Goal: Task Accomplishment & Management: Manage account settings

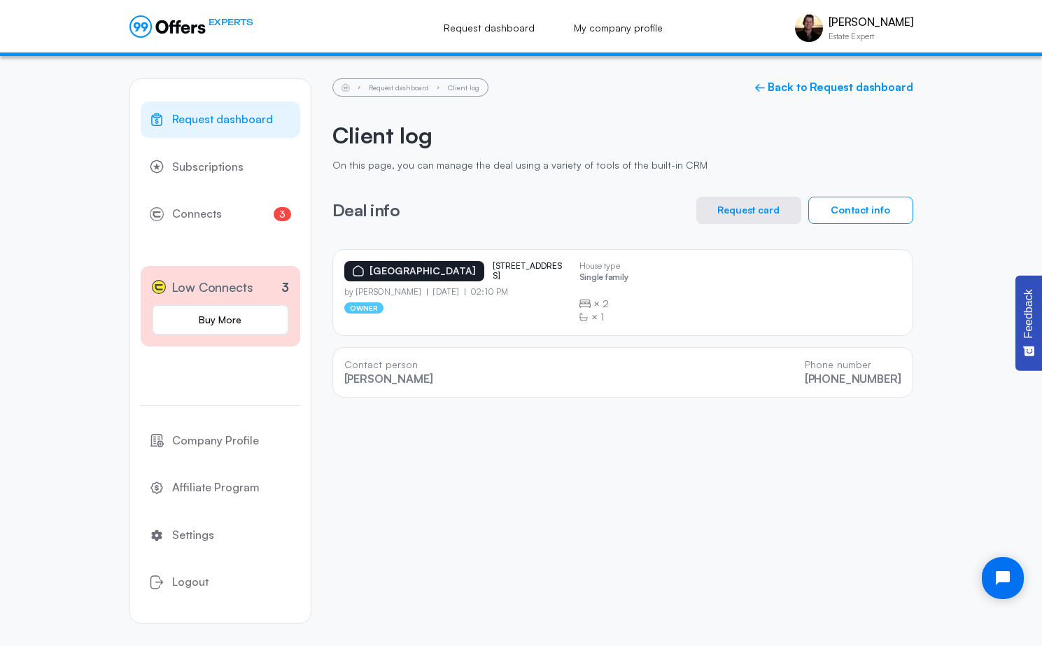
click at [575, 106] on div "Request dashboard Client log ← Back to Request dashboard Client log On this pag…" at bounding box center [622, 237] width 581 height 319
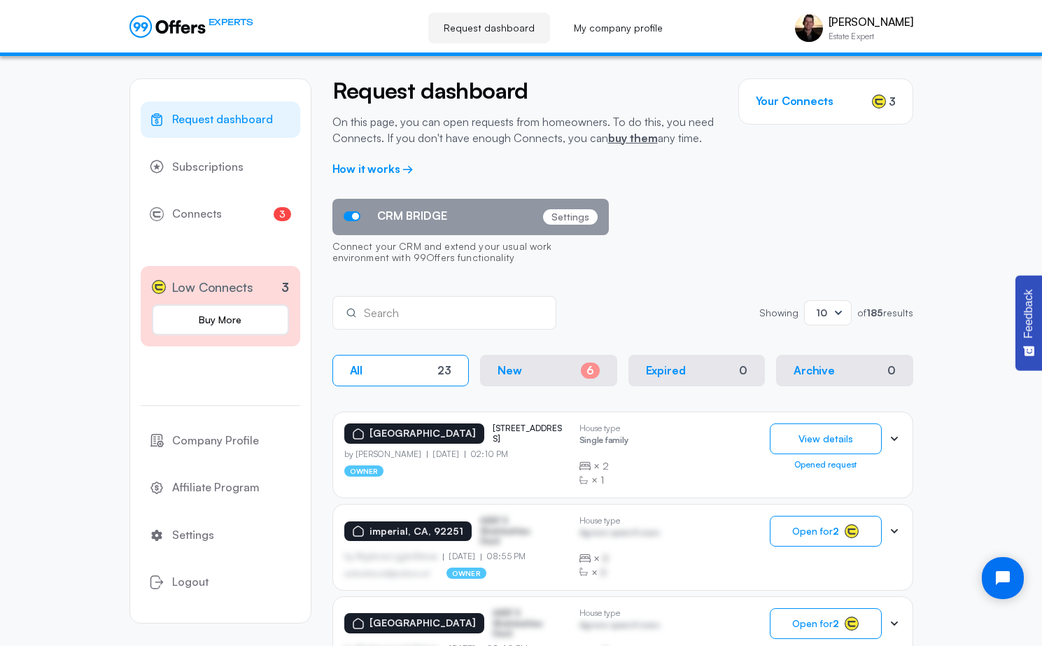
click at [754, 232] on div "CRM BRIDGE Settings Connect your CRM and extend your usual work environment wit…" at bounding box center [622, 235] width 581 height 73
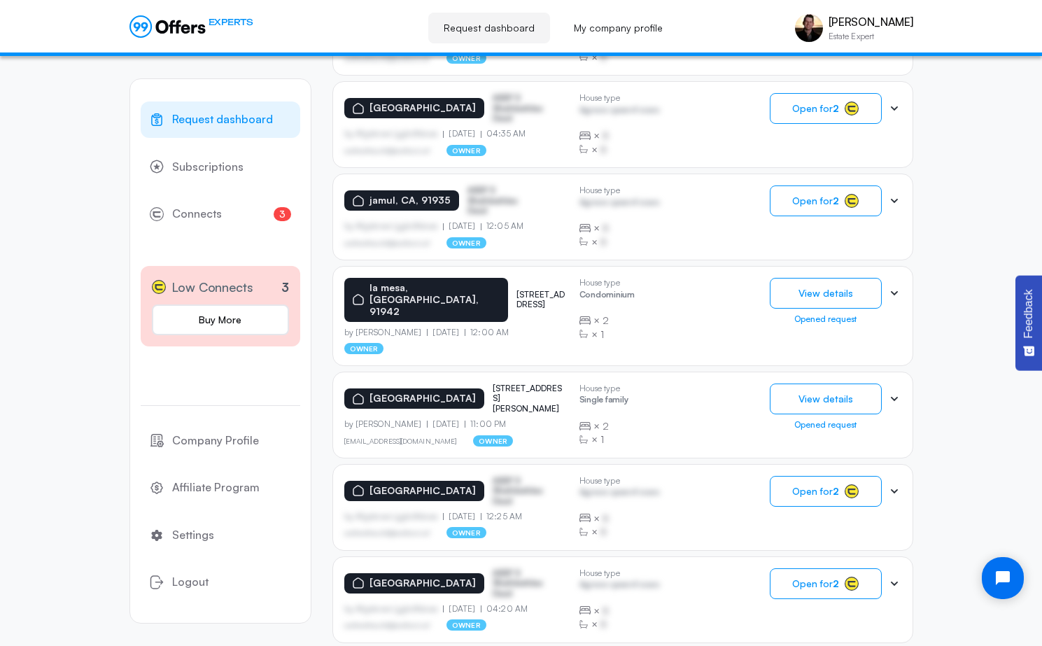
scroll to position [754, 0]
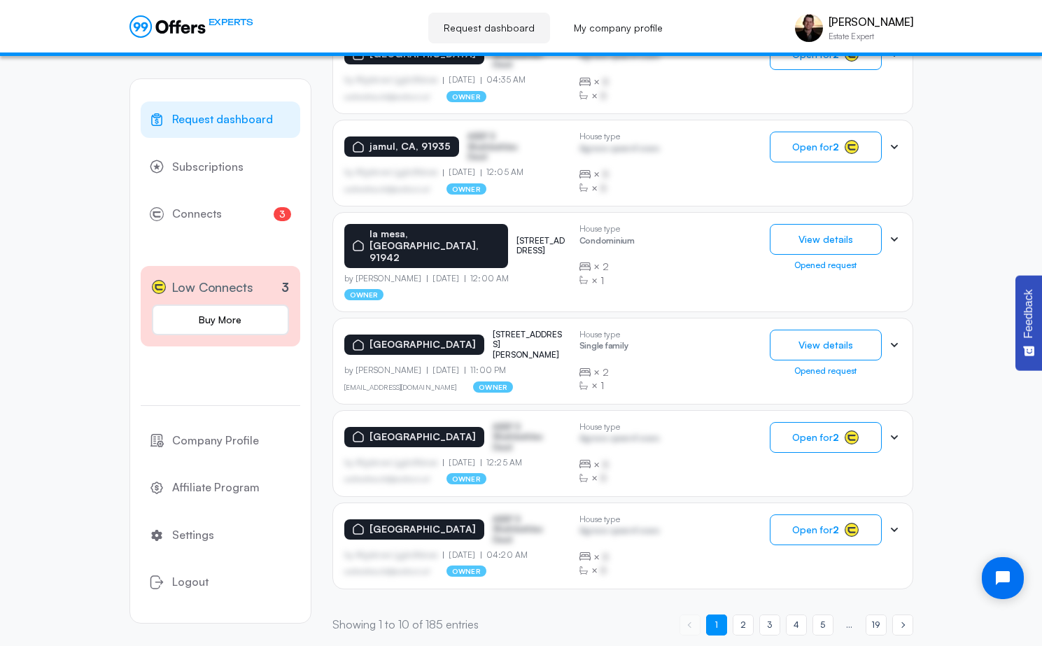
click at [891, 338] on icon at bounding box center [894, 345] width 14 height 14
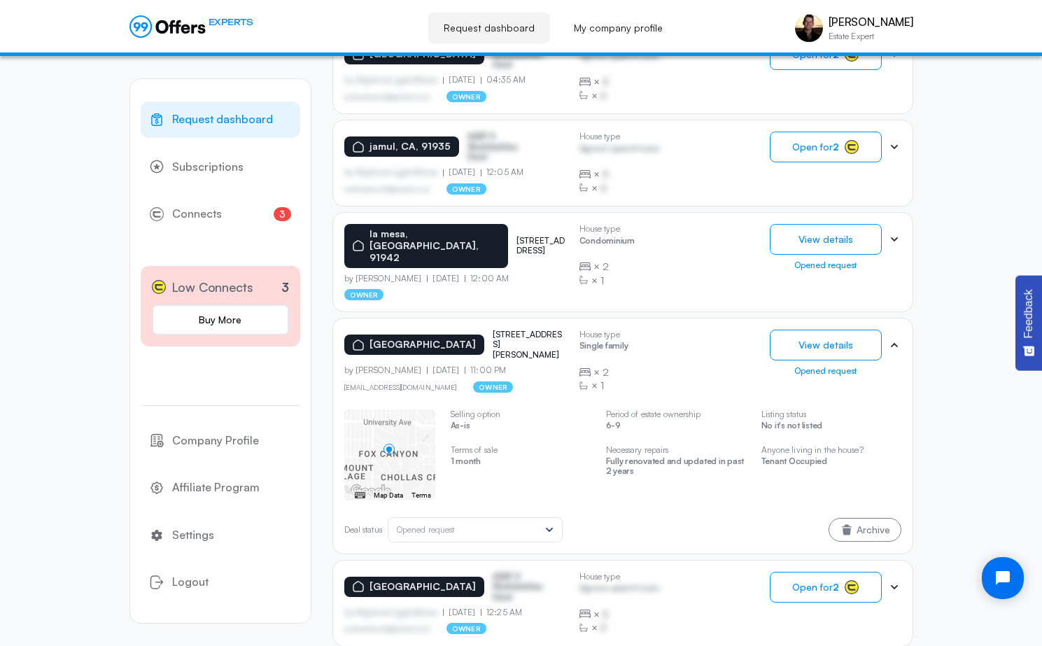
click at [997, 209] on div "Request dashboard Subscriptions 3 Connects 3 Low Connects 3 Buy More Company Pr…" at bounding box center [521, 54] width 1042 height 1505
drag, startPoint x: 481, startPoint y: 323, endPoint x: 567, endPoint y: 332, distance: 85.9
click at [567, 332] on div "[GEOGRAPHIC_DATA][STREET_ADDRESS][PERSON_NAME]" at bounding box center [456, 345] width 224 height 30
copy p "[STREET_ADDRESS][PERSON_NAME]"
click at [983, 225] on div "Request dashboard Subscriptions 3 Connects 3 Low Connects 3 Buy More Company Pr…" at bounding box center [521, 54] width 1042 height 1505
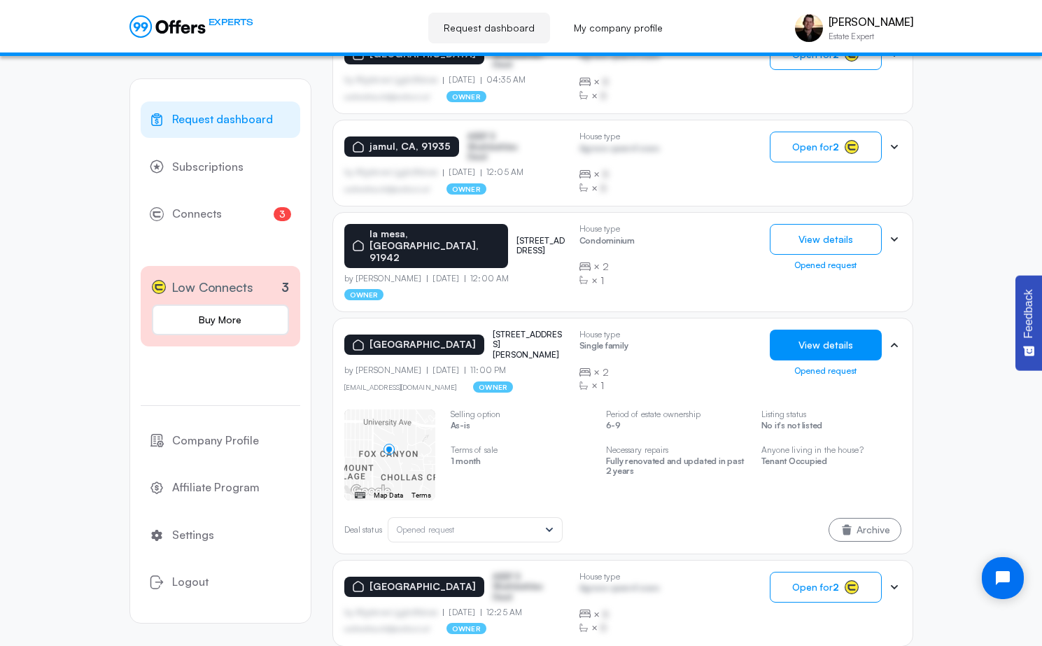
click at [859, 330] on button "View details" at bounding box center [826, 345] width 112 height 31
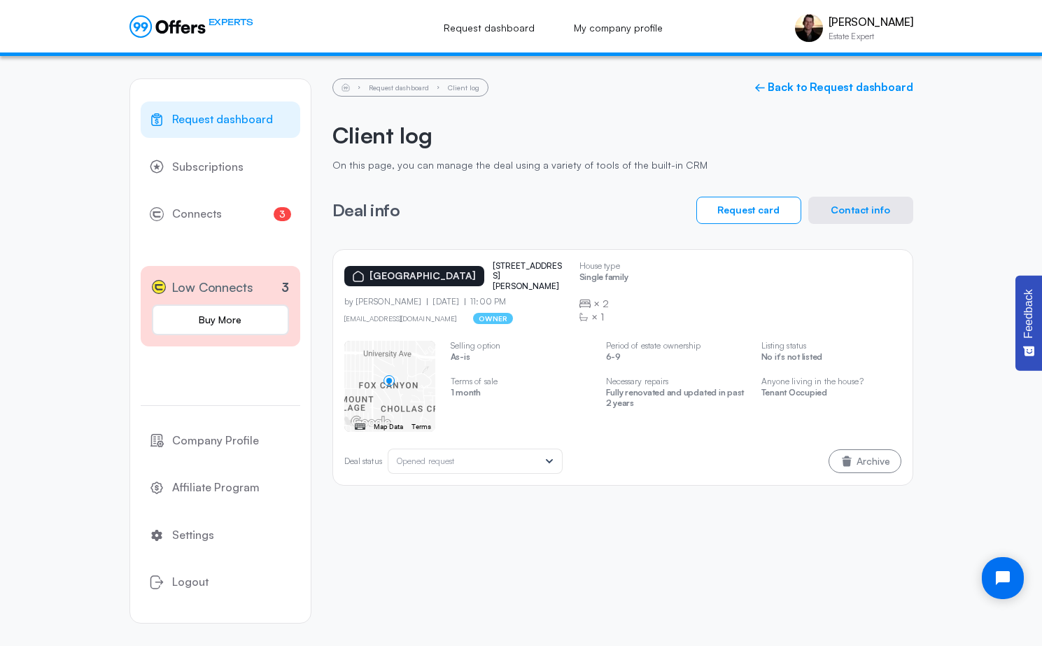
click at [868, 214] on button "Contact info" at bounding box center [860, 210] width 105 height 27
